Goal: Check status

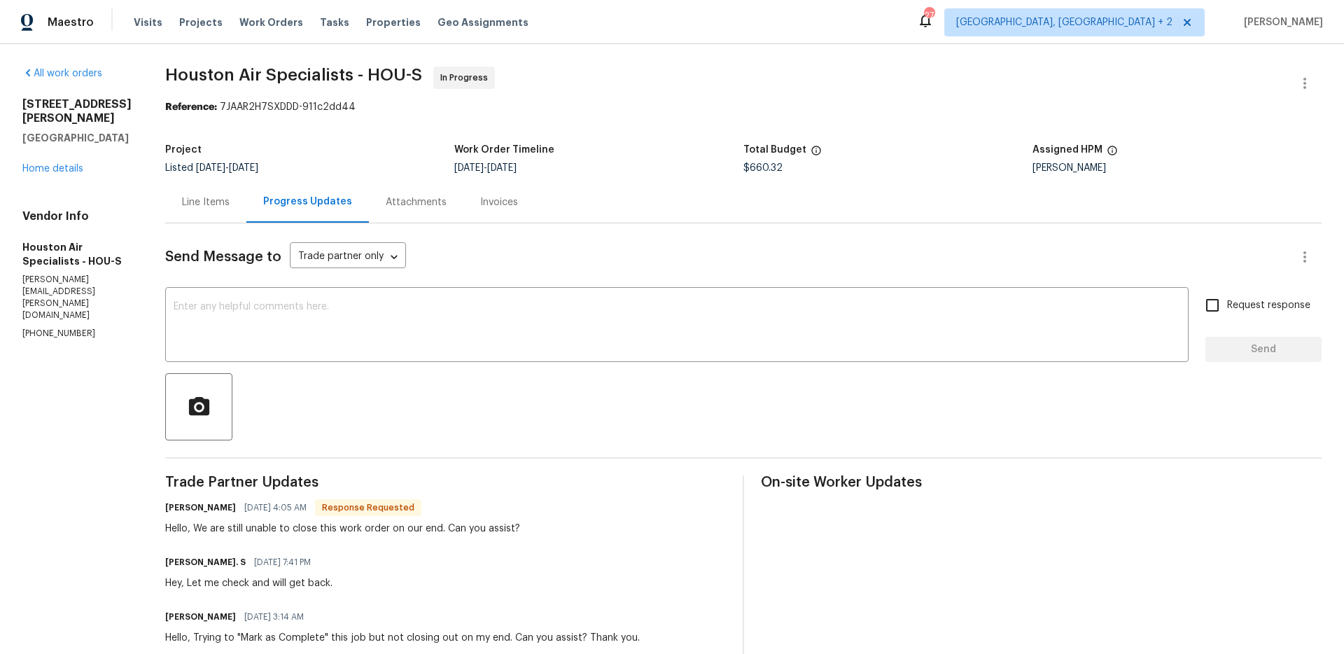
scroll to position [3, 0]
click at [213, 208] on div "Line Items" at bounding box center [205, 199] width 81 height 41
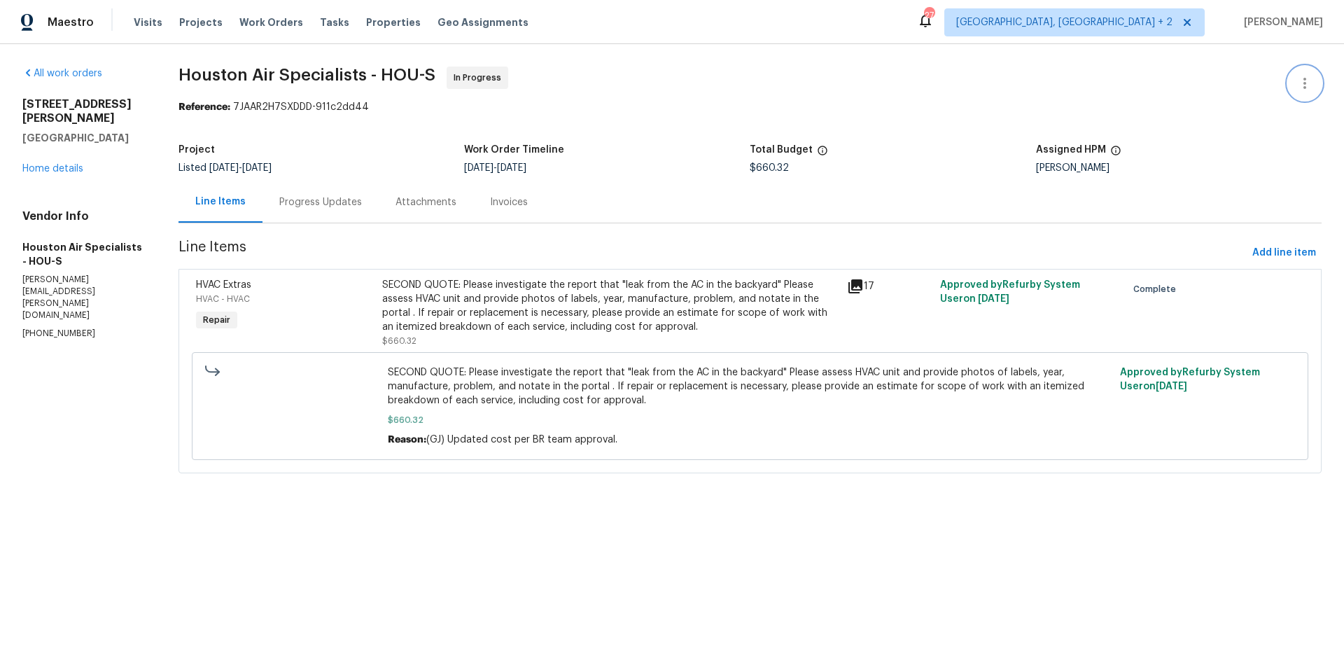
click at [1296, 79] on icon "button" at bounding box center [1304, 83] width 17 height 17
drag, startPoint x: 807, startPoint y: 75, endPoint x: 795, endPoint y: 75, distance: 12.6
click at [805, 75] on div at bounding box center [672, 327] width 1344 height 654
click at [469, 75] on span "In Progress" at bounding box center [480, 78] width 53 height 14
click at [307, 206] on div "Progress Updates" at bounding box center [320, 202] width 83 height 14
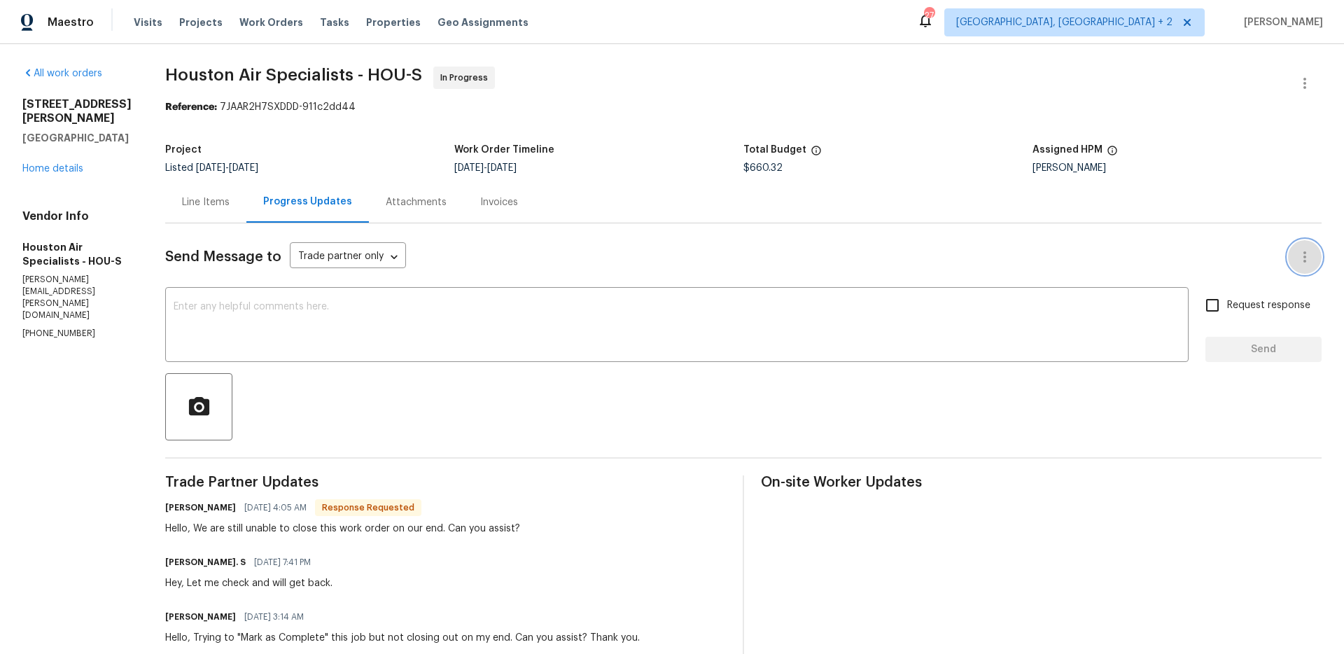
click at [1296, 251] on icon "button" at bounding box center [1304, 257] width 17 height 17
click at [834, 178] on div at bounding box center [672, 327] width 1344 height 654
click at [1296, 75] on icon "button" at bounding box center [1304, 83] width 17 height 17
click at [1240, 78] on li "Edit" at bounding box center [1259, 83] width 151 height 23
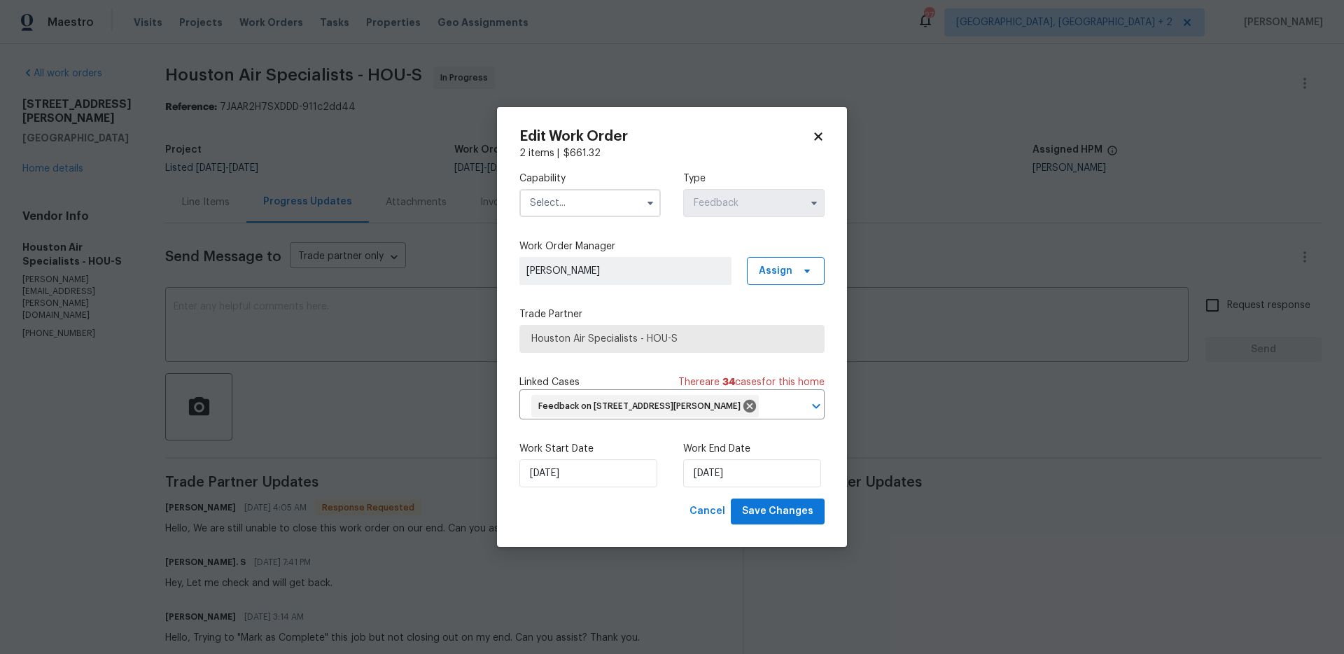
click at [814, 130] on icon at bounding box center [818, 136] width 13 height 13
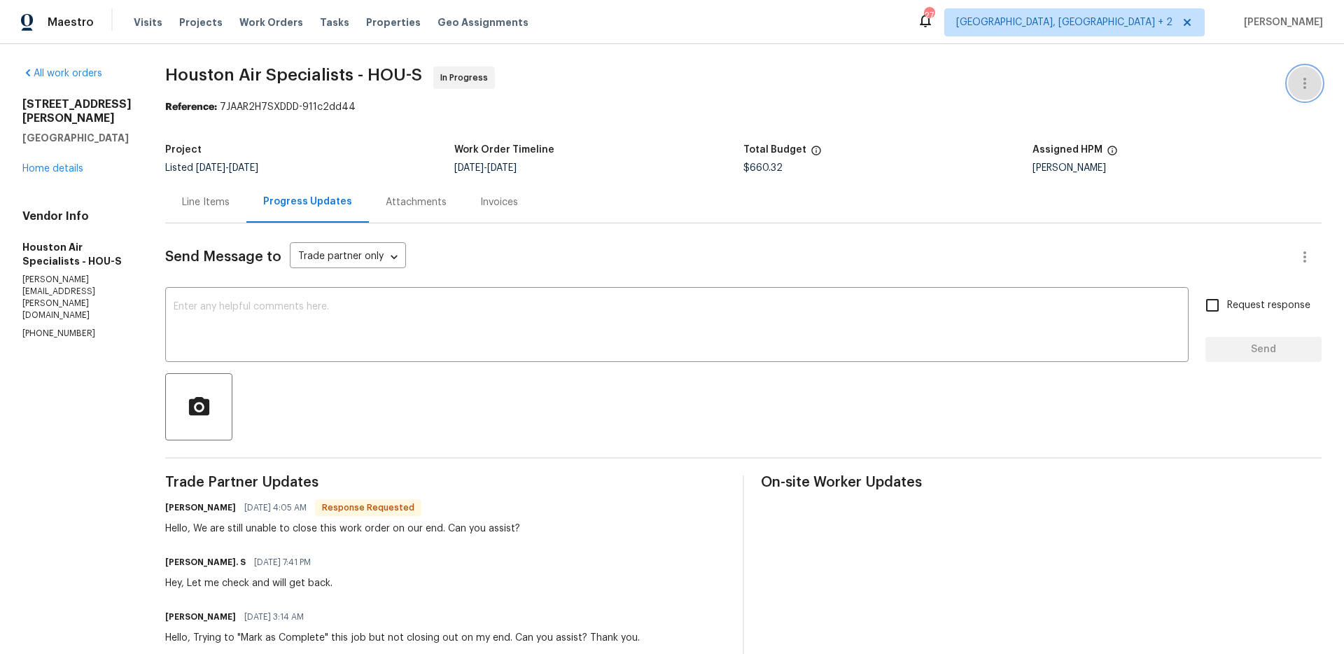
click at [1303, 80] on icon "button" at bounding box center [1304, 83] width 3 height 11
click at [902, 65] on div at bounding box center [672, 327] width 1344 height 654
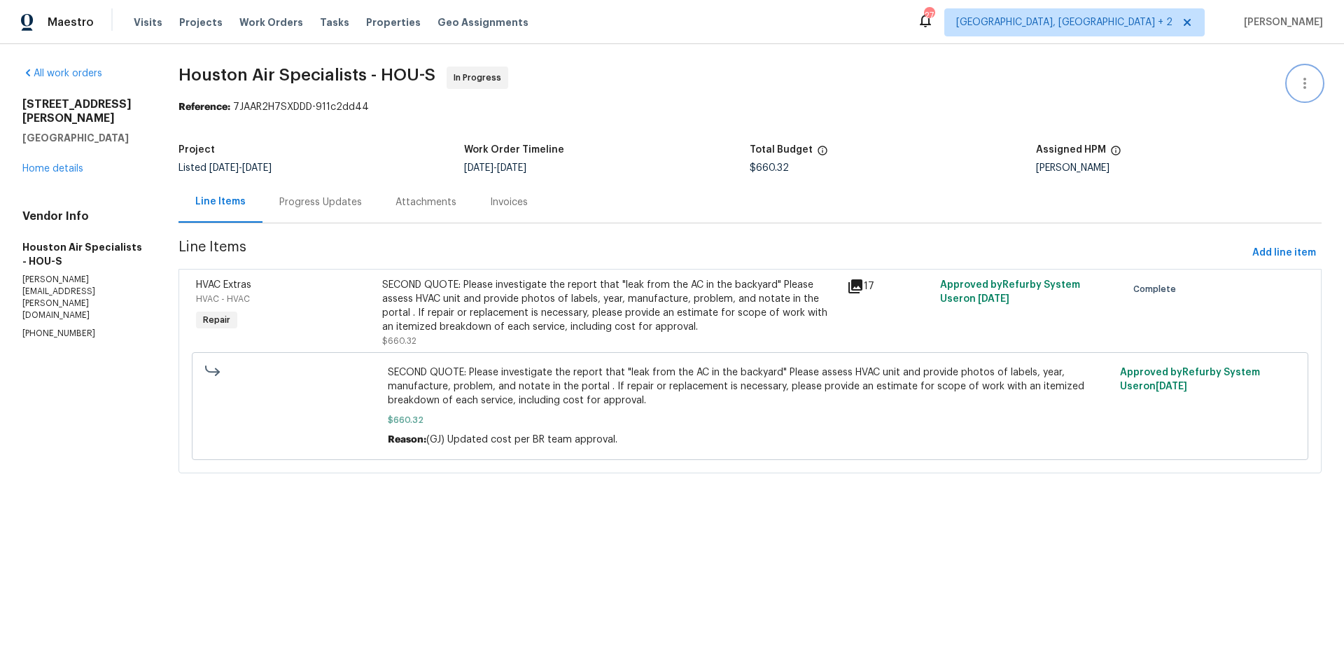
click at [1296, 77] on icon "button" at bounding box center [1304, 83] width 17 height 17
click at [1264, 131] on li "View In Trade Partner Portal" at bounding box center [1259, 129] width 151 height 23
